Goal: Task Accomplishment & Management: Manage account settings

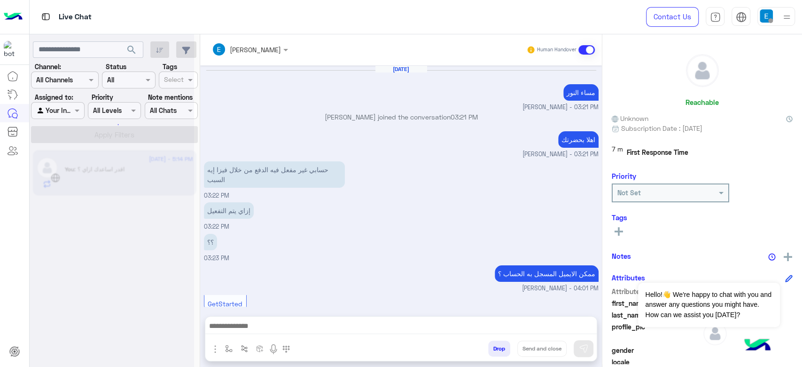
scroll to position [482, 0]
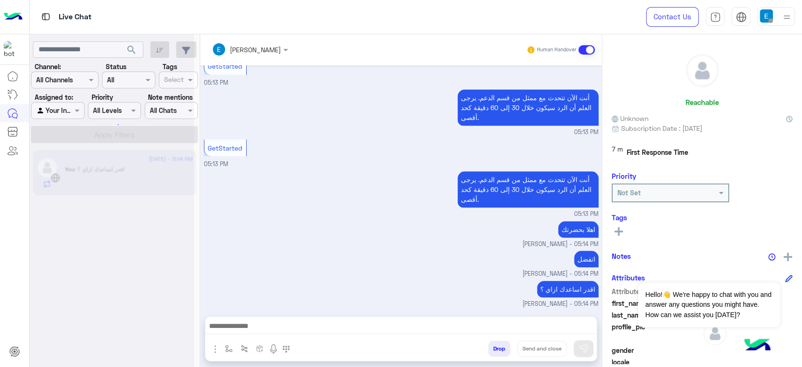
click at [66, 110] on div at bounding box center [112, 187] width 164 height 367
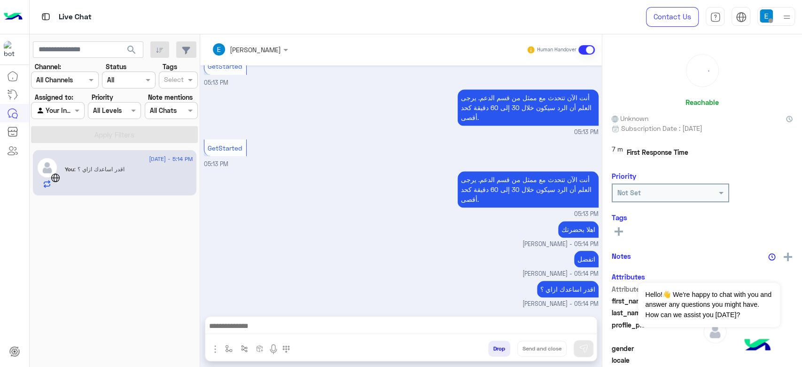
click at [66, 110] on div at bounding box center [57, 110] width 52 height 11
click at [70, 129] on div "All" at bounding box center [58, 128] width 55 height 17
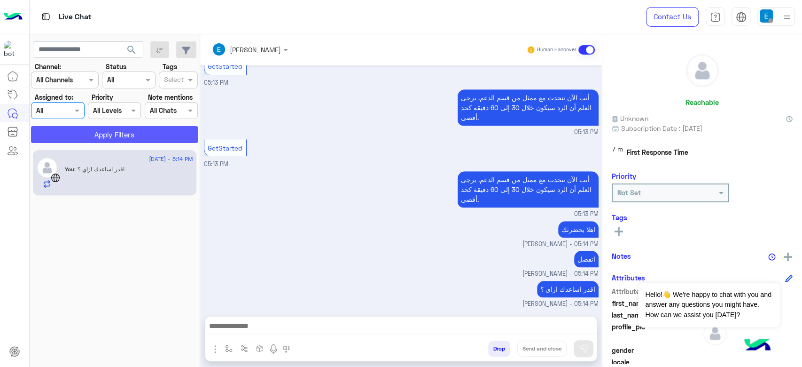
click at [86, 137] on button "Apply Filters" at bounding box center [114, 134] width 167 height 17
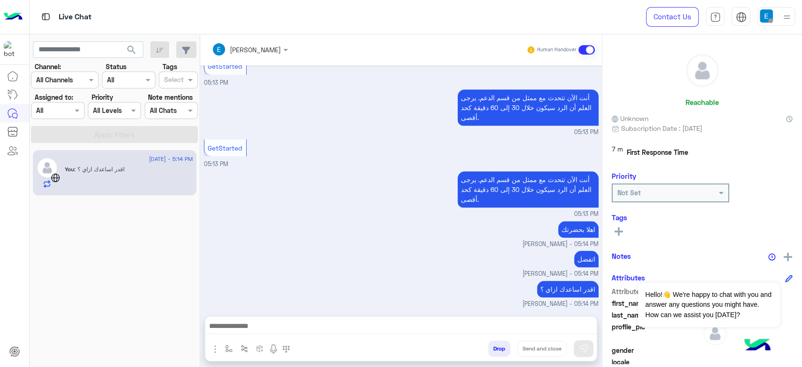
click at [756, 150] on div "7 m First Response Time" at bounding box center [702, 152] width 181 height 17
